Goal: Task Accomplishment & Management: Manage account settings

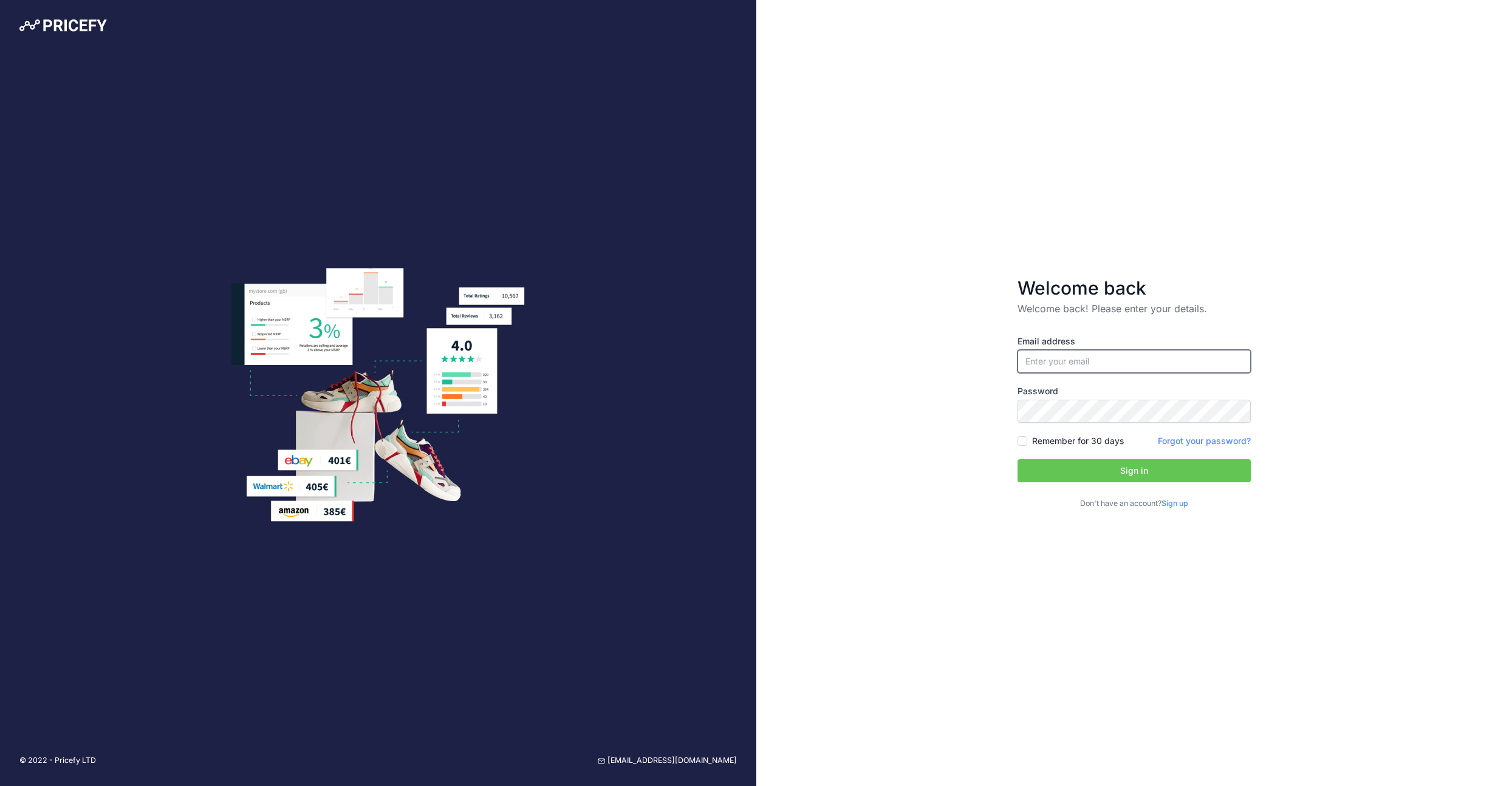
type input "[EMAIL_ADDRESS][DOMAIN_NAME]"
click at [1124, 465] on button "Sign in" at bounding box center [1135, 470] width 233 height 23
